Goal: Task Accomplishment & Management: Use online tool/utility

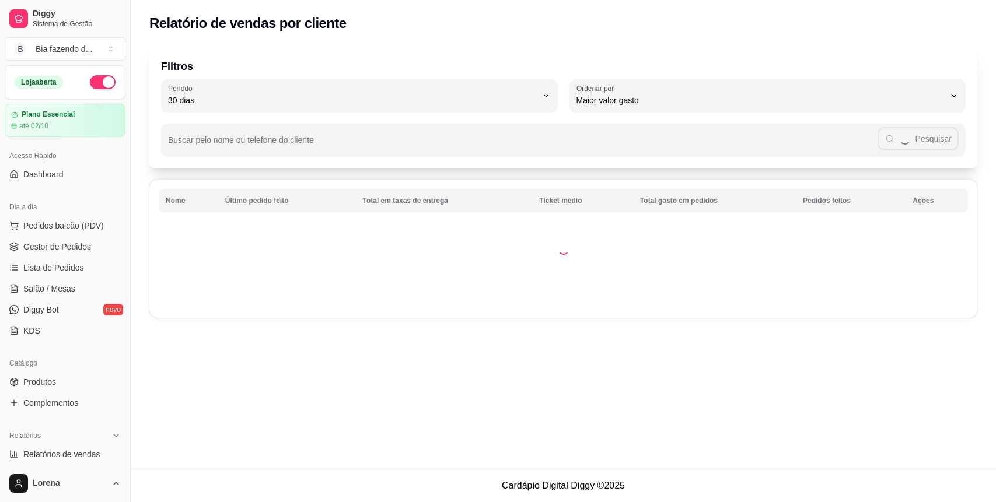
select select "30"
select select "HIGHEST_TOTAL_SPENT_WITH_ORDERS"
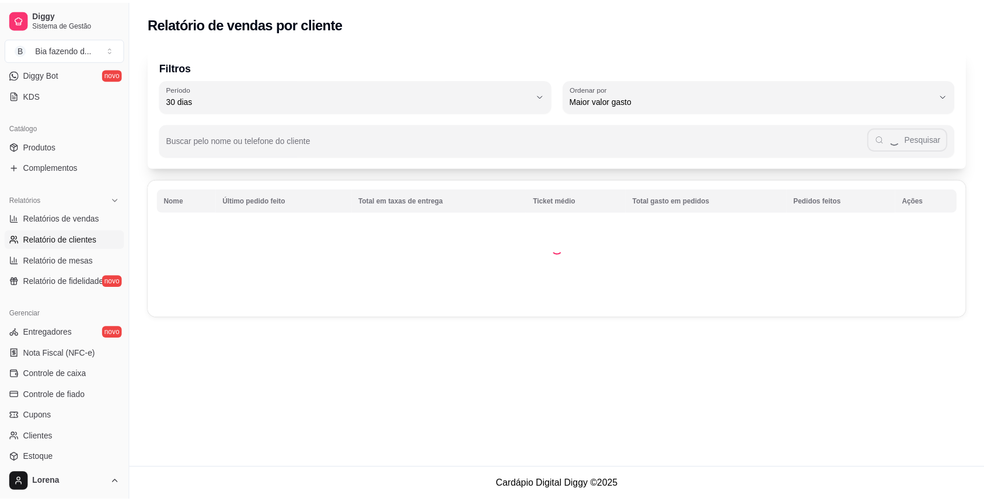
scroll to position [311, 0]
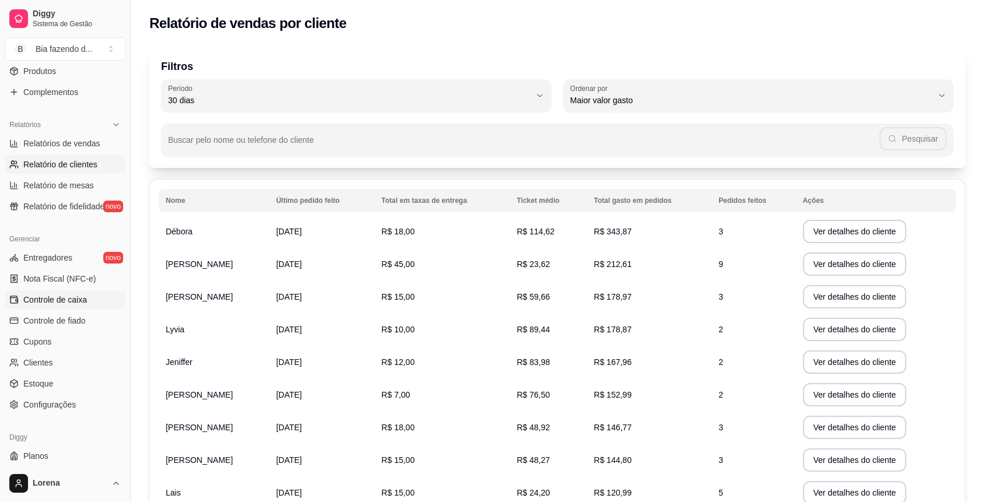
click at [81, 292] on link "Controle de caixa" at bounding box center [65, 300] width 121 height 19
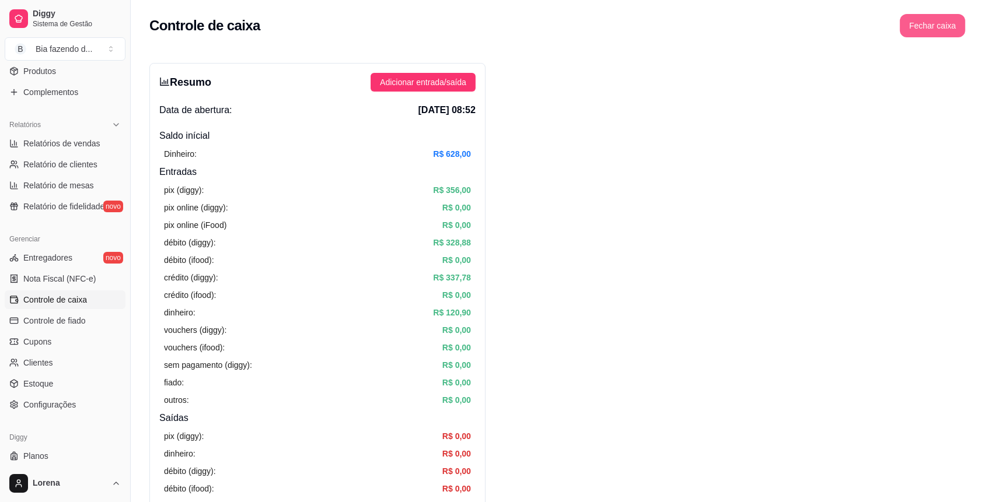
click at [927, 33] on button "Fechar caixa" at bounding box center [932, 25] width 65 height 23
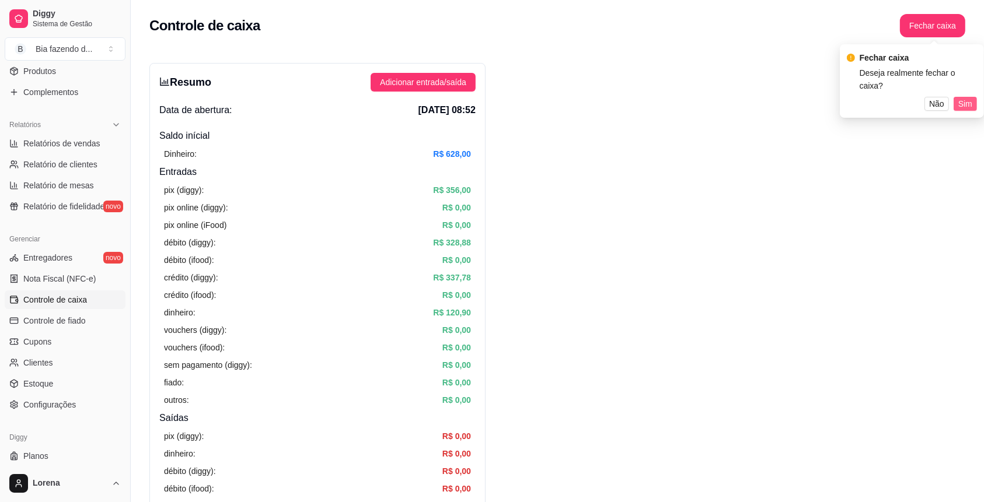
click at [962, 97] on span "Sim" at bounding box center [965, 103] width 14 height 13
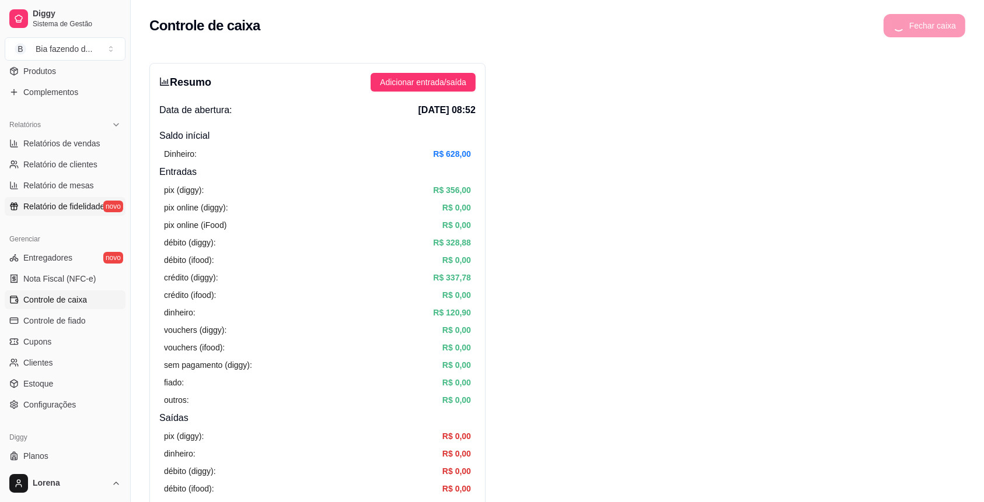
scroll to position [78, 0]
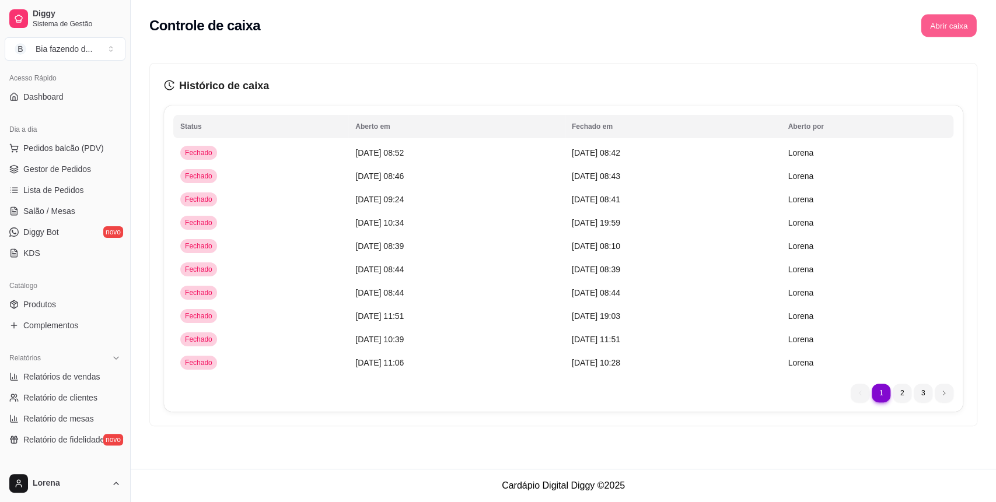
click at [962, 18] on button "Abrir caixa" at bounding box center [948, 26] width 55 height 23
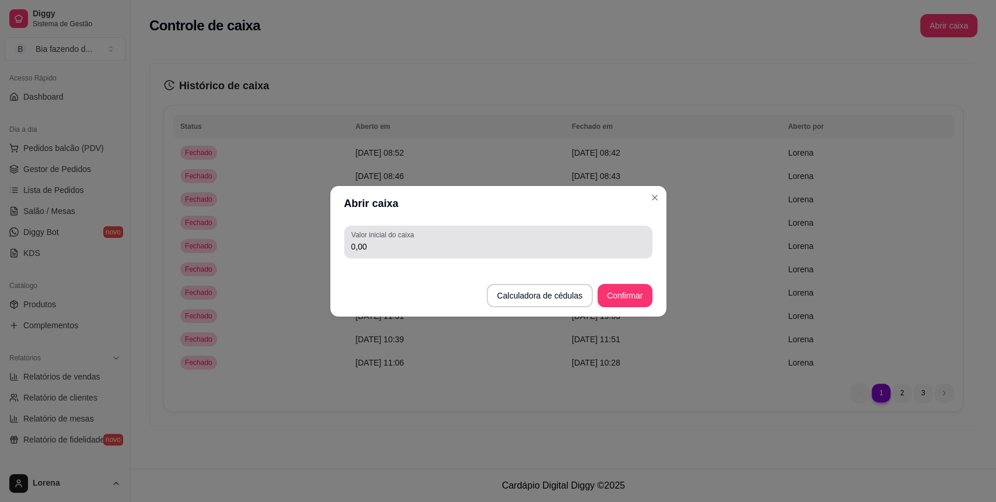
click at [592, 228] on div "Valor inicial do caixa 0,00" at bounding box center [498, 242] width 308 height 33
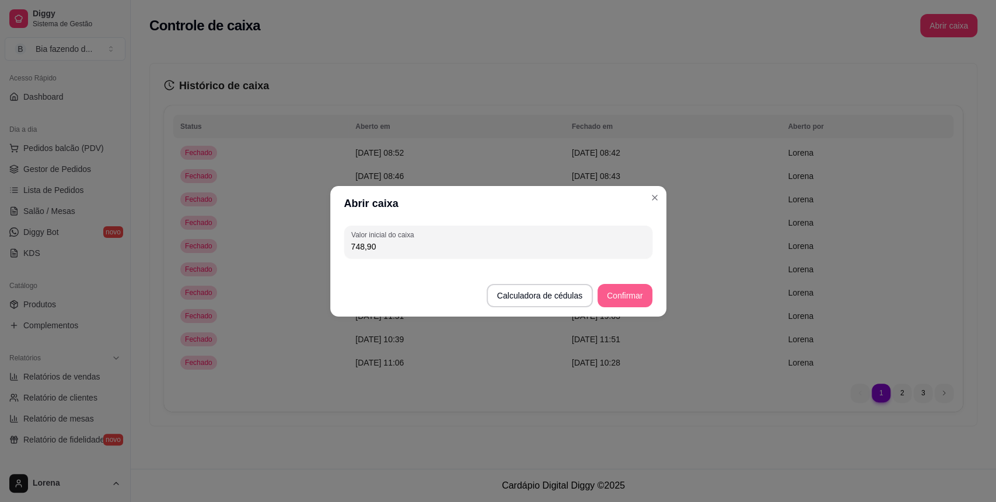
type input "748,90"
click at [627, 301] on button "Confirmar" at bounding box center [625, 295] width 54 height 23
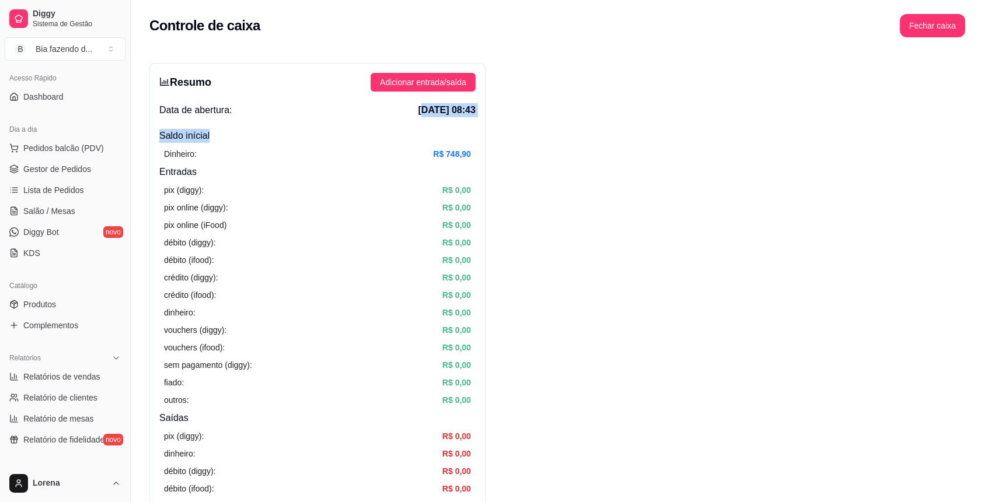
drag, startPoint x: 365, startPoint y: 113, endPoint x: 449, endPoint y: 118, distance: 84.2
click at [440, 118] on div "Resumo Adicionar entrada/saída Data de abertura: [DATE] 08:43 Saldo inícial Din…" at bounding box center [317, 371] width 336 height 617
click at [450, 118] on div "Resumo Adicionar entrada/saída Data de abertura: [DATE] 08:43 Saldo inícial Din…" at bounding box center [317, 371] width 336 height 617
